Goal: Task Accomplishment & Management: Manage account settings

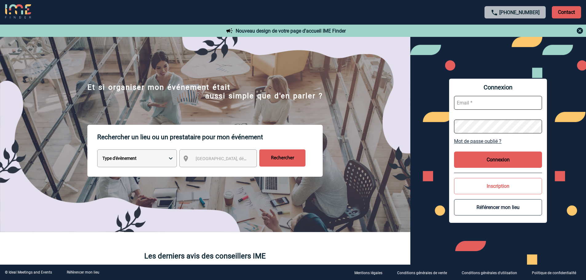
type input "mknopf@ime-groupe.com"
click at [492, 158] on button "Connexion" at bounding box center [498, 160] width 88 height 16
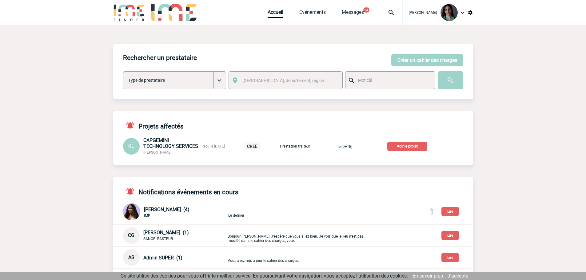
click at [406, 147] on p "Voir le projet" at bounding box center [407, 146] width 40 height 9
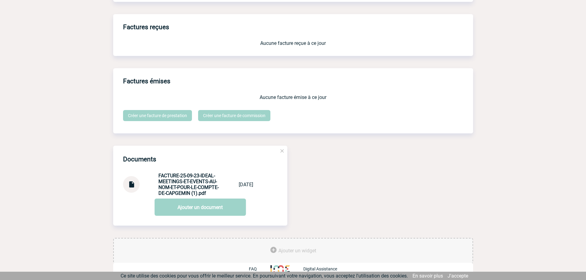
scroll to position [506, 0]
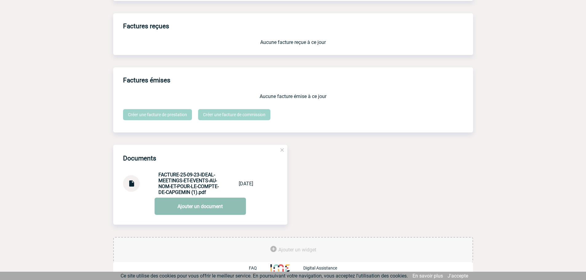
click at [196, 212] on link "Ajouter un document" at bounding box center [199, 206] width 91 height 17
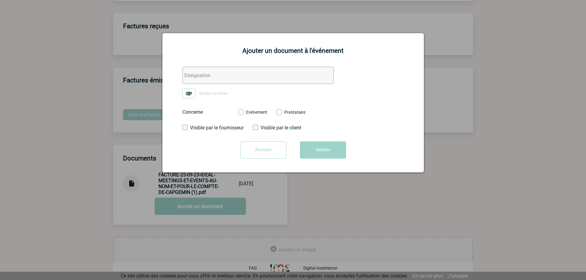
click at [453, 153] on div at bounding box center [293, 140] width 586 height 280
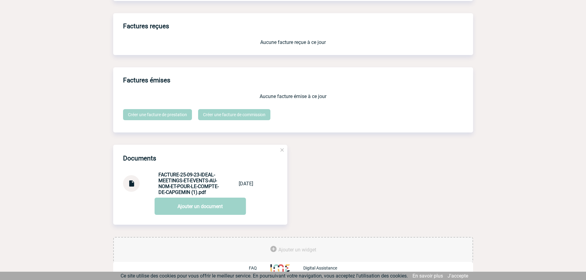
click at [133, 179] on img at bounding box center [131, 181] width 8 height 12
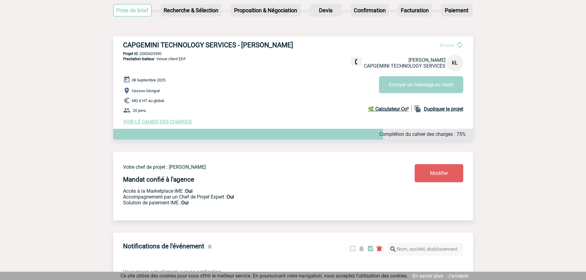
scroll to position [0, 0]
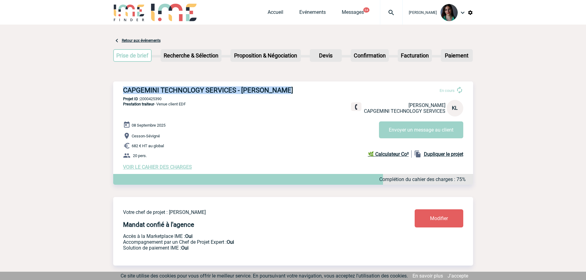
drag, startPoint x: 287, startPoint y: 89, endPoint x: 122, endPoint y: 85, distance: 164.9
click at [122, 85] on div "CAPGEMINI TECHNOLOGY SERVICES - Karine LOREE En cours Karine LOREE CAPGEMINI TE…" at bounding box center [293, 127] width 360 height 93
copy h3 "CAPGEMINI TECHNOLOGY SERVICES - Karine LOREE"
drag, startPoint x: 166, startPoint y: 99, endPoint x: 141, endPoint y: 99, distance: 24.6
click at [141, 99] on p "Projet ID : 2000425390" at bounding box center [293, 99] width 360 height 5
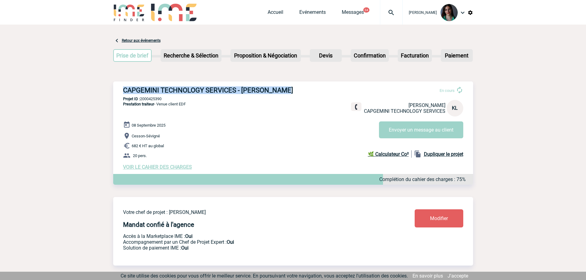
copy p "2000425390"
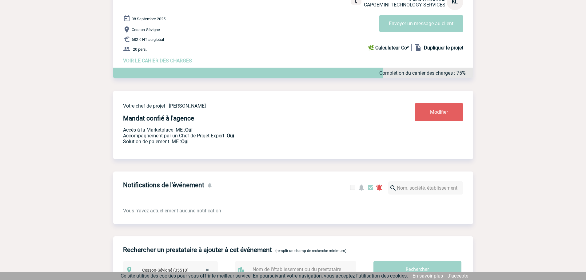
scroll to position [14, 0]
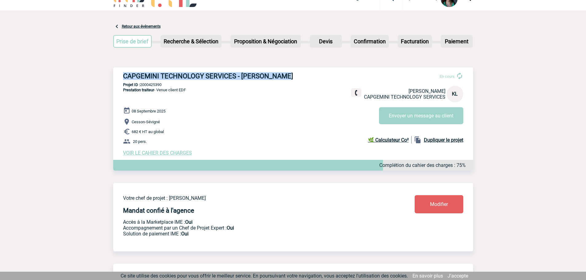
click at [166, 153] on span "VOIR LE CAHIER DES CHARGES" at bounding box center [157, 153] width 69 height 6
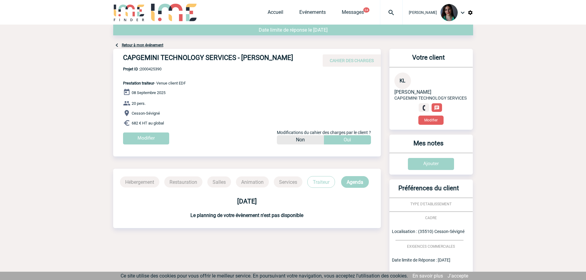
click at [135, 46] on link "Retour à mon événement" at bounding box center [143, 45] width 42 height 4
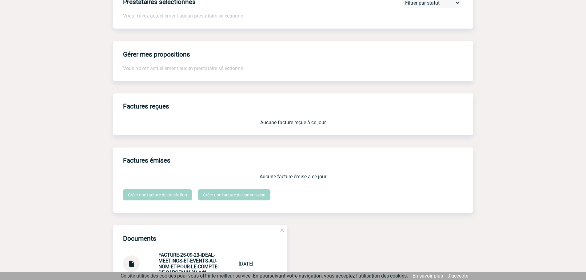
scroll to position [506, 0]
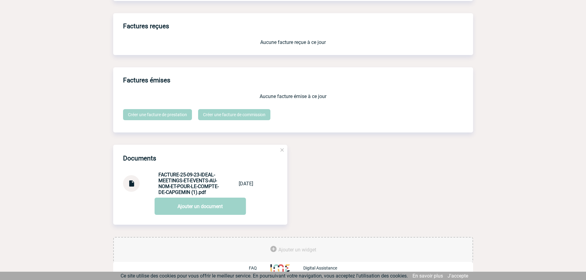
click at [136, 181] on div at bounding box center [131, 183] width 17 height 17
click at [131, 182] on img at bounding box center [131, 181] width 8 height 12
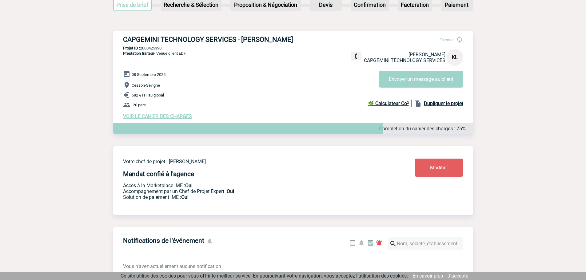
scroll to position [0, 0]
